Goal: Information Seeking & Learning: Learn about a topic

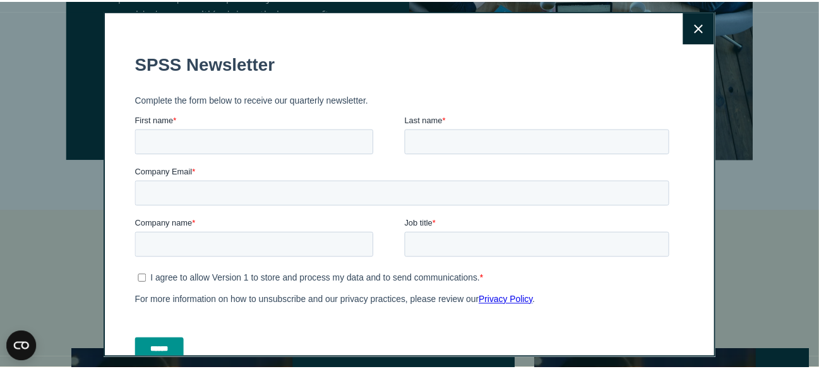
scroll to position [1862, 0]
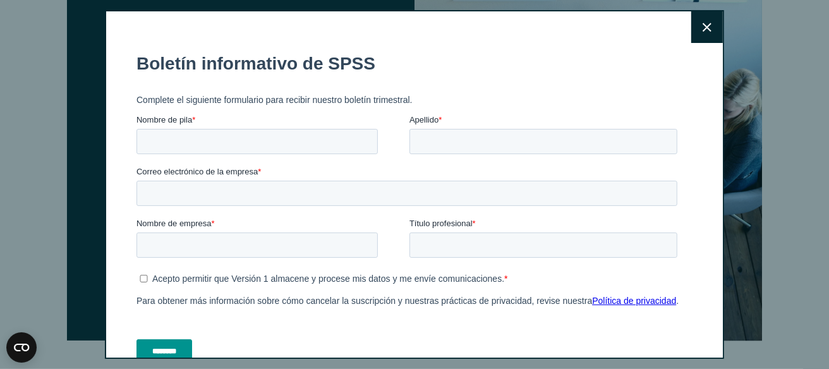
click at [691, 31] on button "Cerca" at bounding box center [707, 27] width 32 height 32
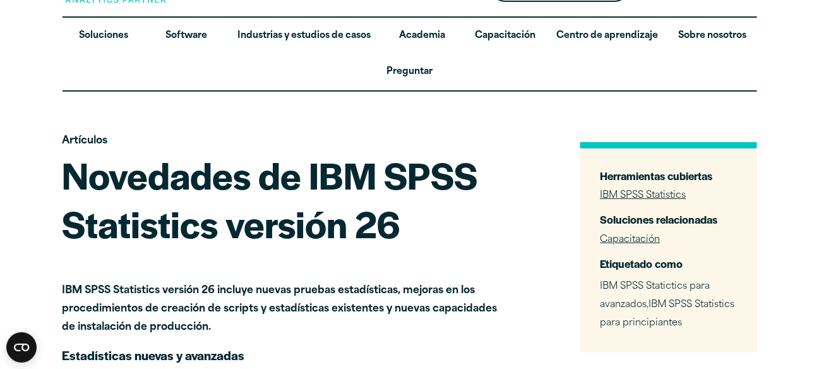
scroll to position [0, 0]
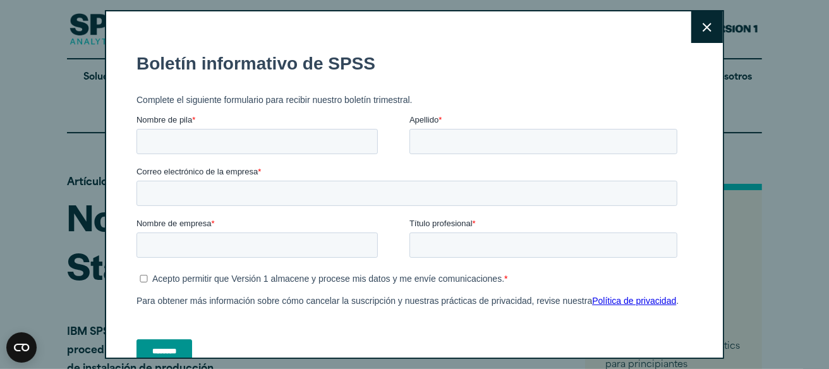
click at [691, 25] on button "Cerca" at bounding box center [707, 27] width 32 height 32
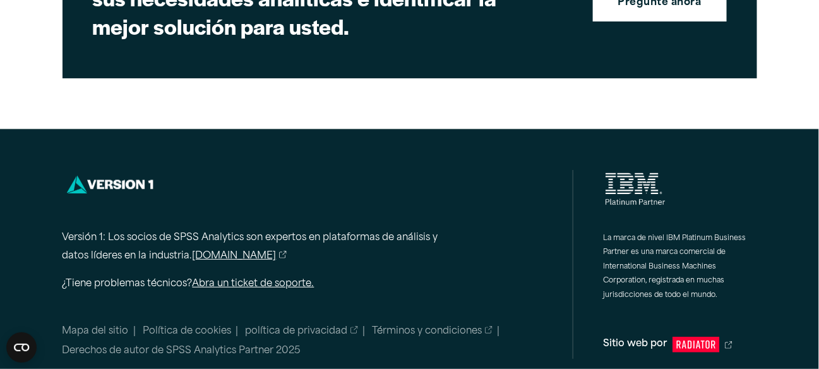
scroll to position [2873, 0]
